Goal: Check status: Check status

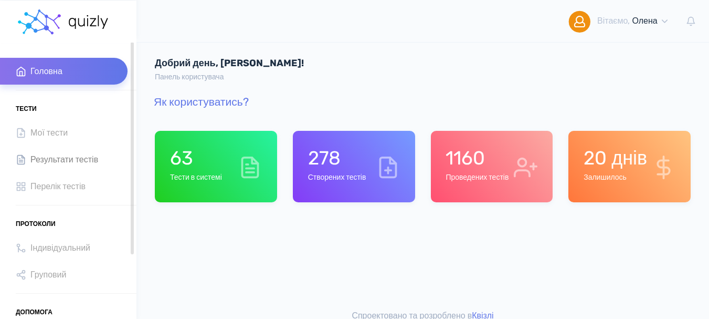
click at [88, 160] on span "Результати тестів" at bounding box center [64, 159] width 68 height 14
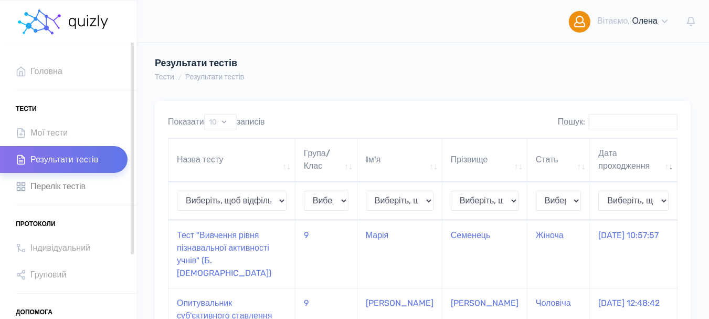
click at [73, 191] on span "Перелік тестів" at bounding box center [57, 186] width 55 height 14
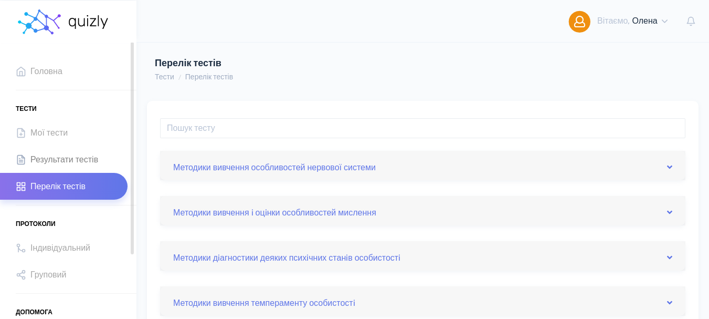
click at [79, 162] on span "Результати тестів" at bounding box center [64, 159] width 68 height 14
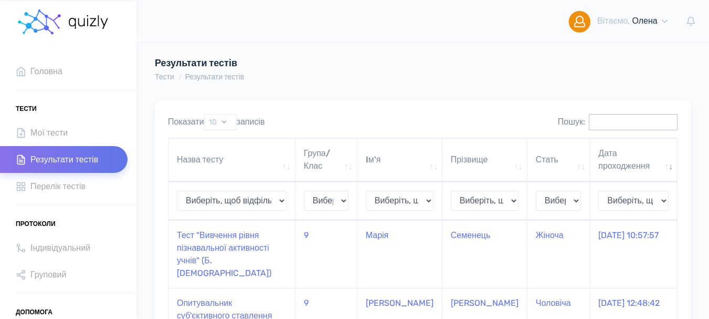
click at [589, 122] on input "Пошук:" at bounding box center [633, 122] width 89 height 16
click at [589, 120] on input "Пошук:" at bounding box center [633, 122] width 89 height 16
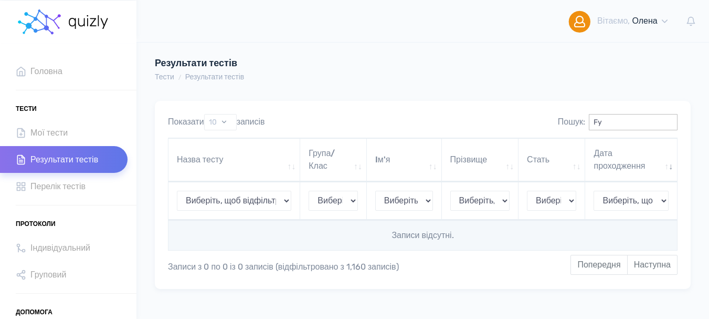
type input "F"
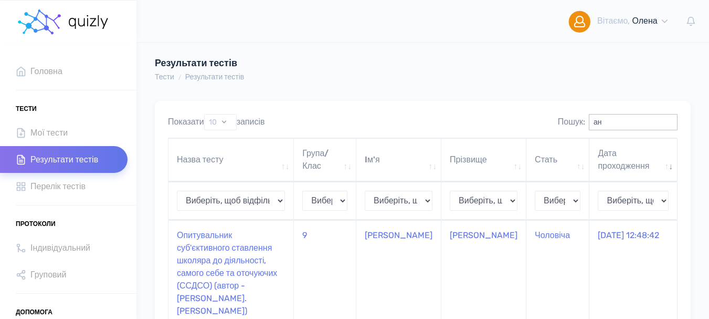
type input "[PERSON_NAME]"
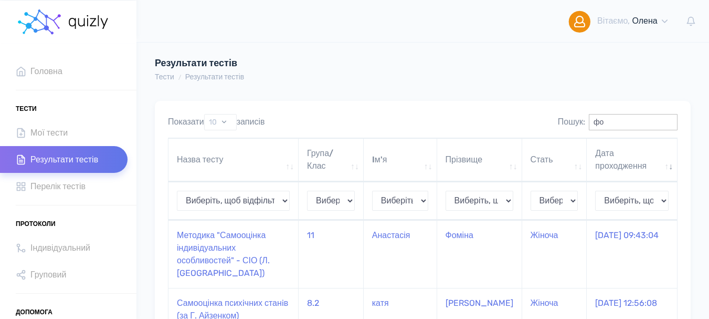
type input "ф"
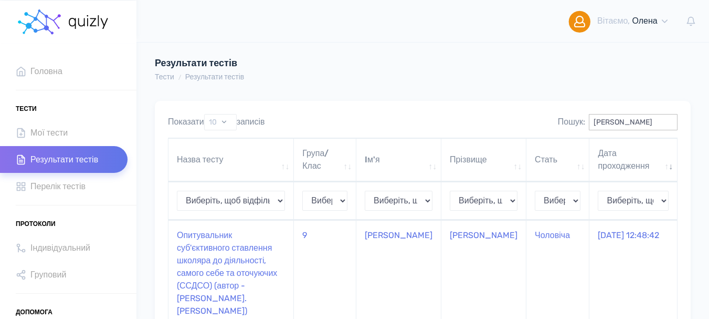
type input "[PERSON_NAME]"
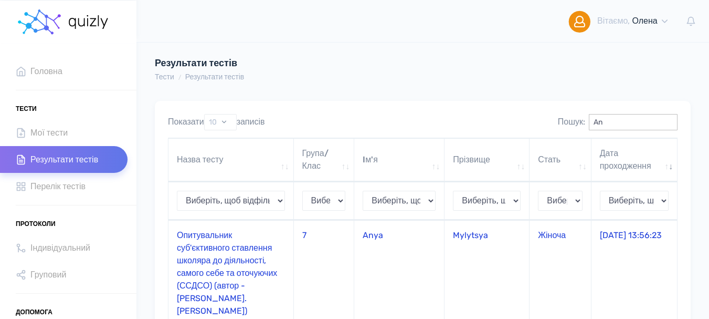
type input "A"
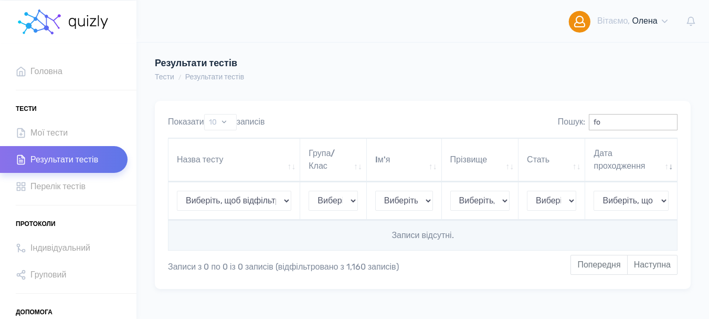
type input "f"
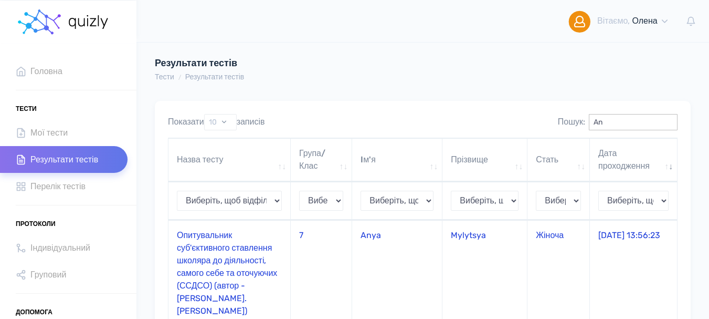
type input "A"
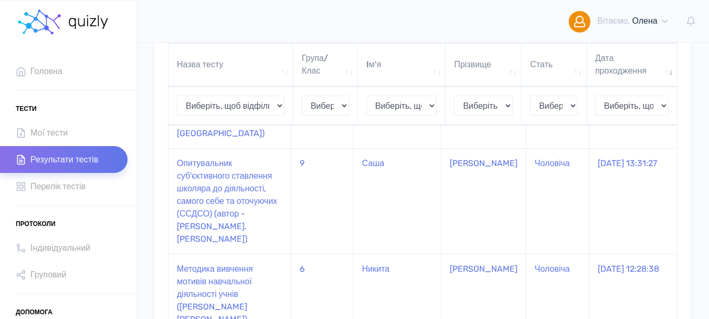
scroll to position [787, 0]
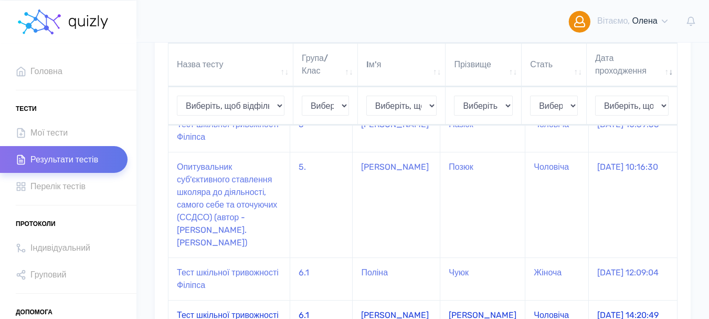
scroll to position [577, 0]
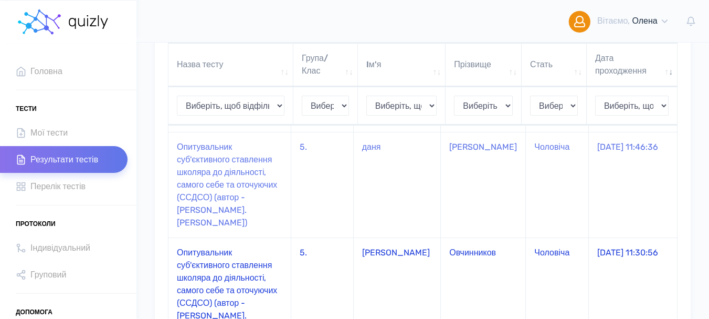
scroll to position [525, 0]
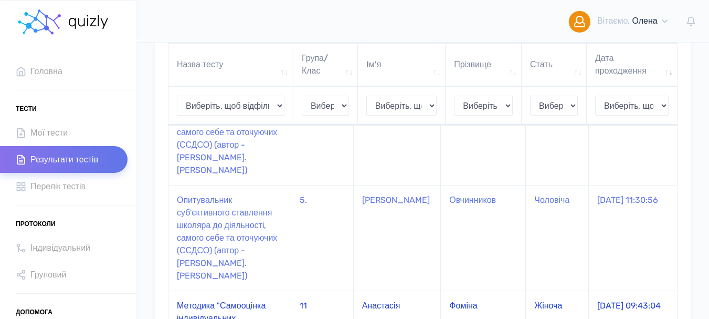
click at [224, 290] on td "Методика "Самооцінка індивідуальних особливостей" - СІО (Л. [GEOGRAPHIC_DATA])" at bounding box center [229, 324] width 123 height 68
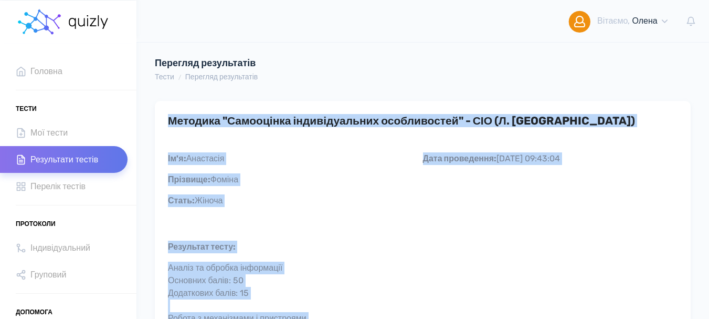
drag, startPoint x: 337, startPoint y: 277, endPoint x: 172, endPoint y: 117, distance: 229.7
copy div "Методика "Самооцінка індивідуальних особливостей" - СІО (Л. Кабардова) Дата про…"
